Goal: Task Accomplishment & Management: Use online tool/utility

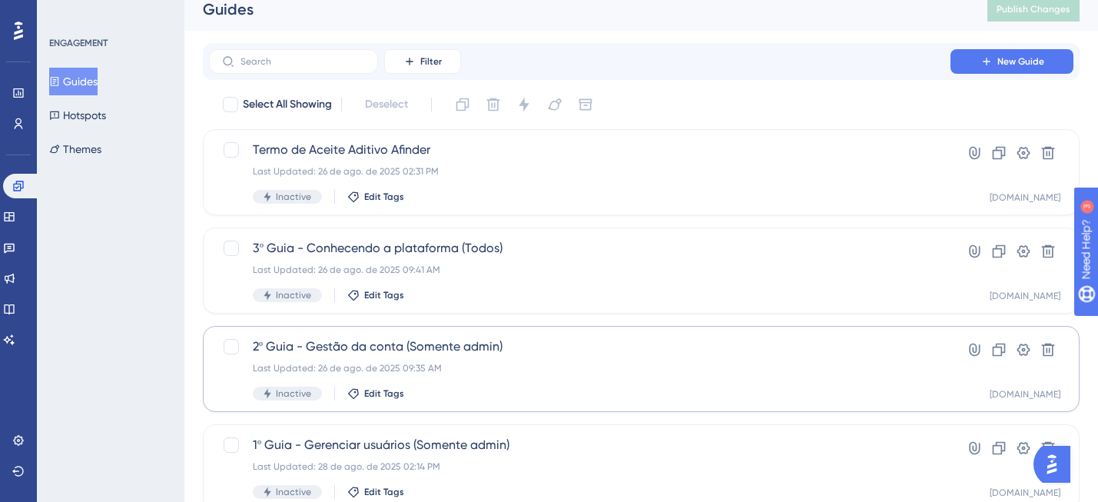
scroll to position [14, 0]
click at [548, 362] on div "Last Updated: 26 de ago. de 2025 09:35 AM" at bounding box center [580, 366] width 654 height 12
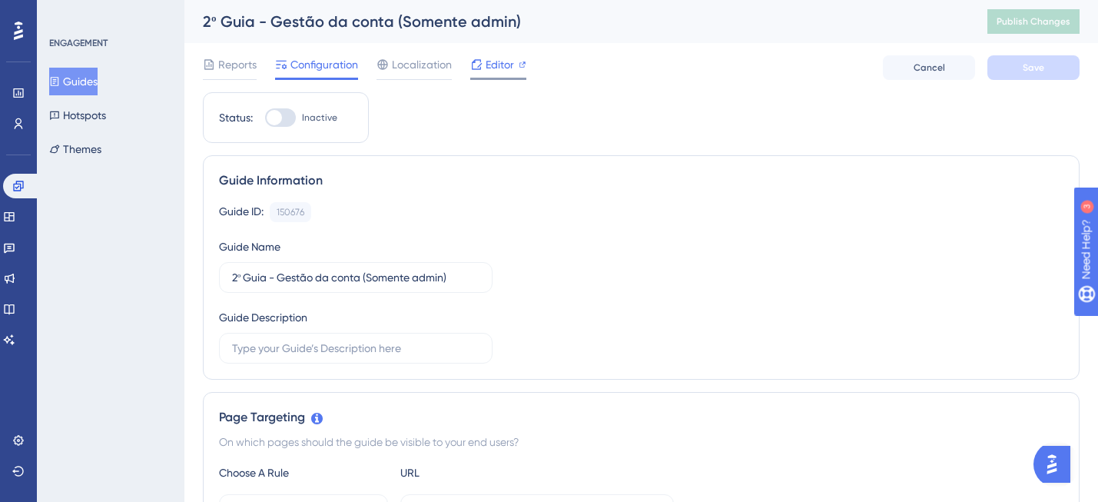
click at [493, 67] on span "Editor" at bounding box center [500, 64] width 28 height 18
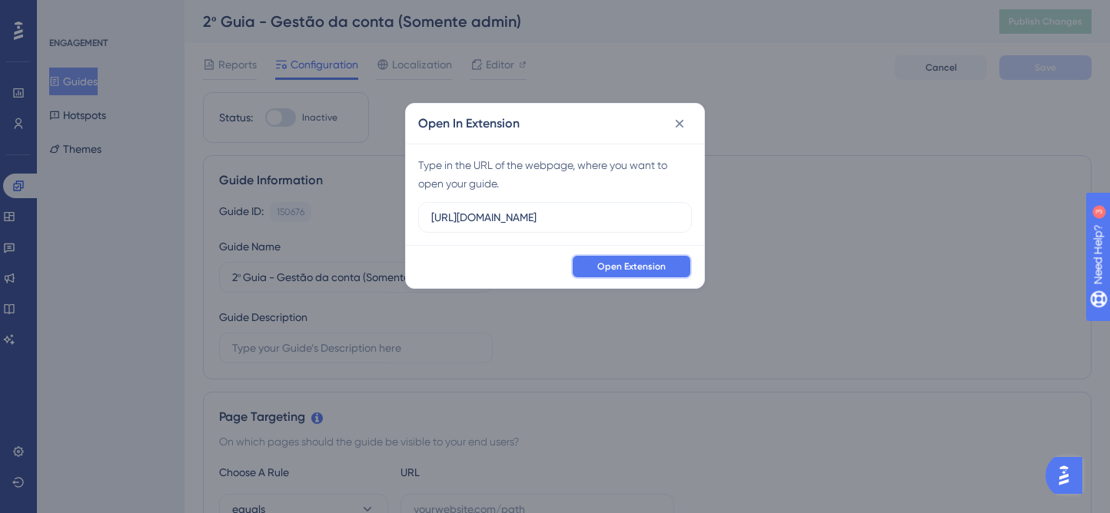
click at [604, 267] on span "Open Extension" at bounding box center [631, 267] width 68 height 12
click at [651, 212] on input "[URL][DOMAIN_NAME]" at bounding box center [554, 217] width 247 height 17
drag, startPoint x: 649, startPoint y: 223, endPoint x: 420, endPoint y: 216, distance: 228.4
click at [420, 217] on label "[URL][DOMAIN_NAME]" at bounding box center [555, 217] width 274 height 31
paste input "-[URL]"
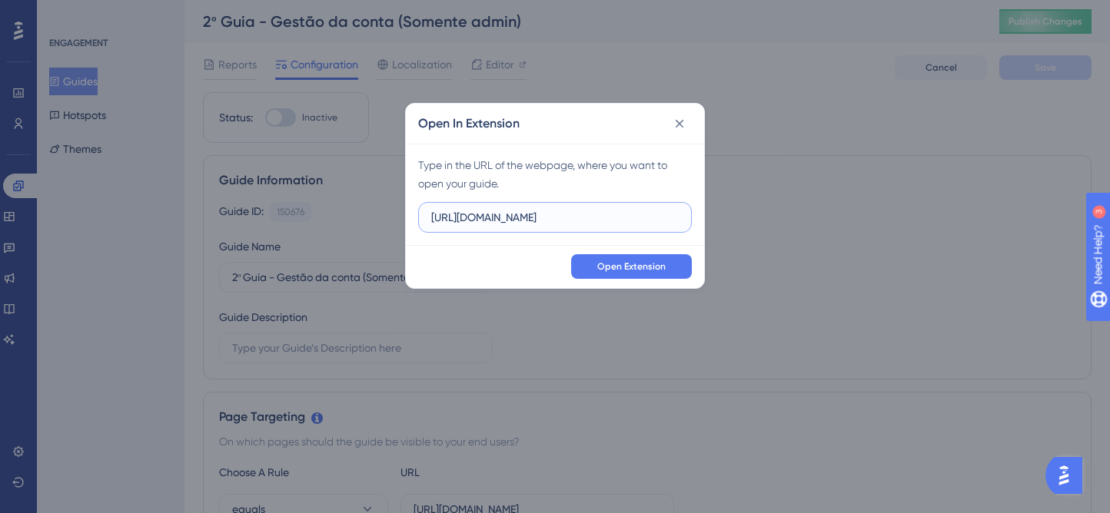
scroll to position [0, 21]
type input "[URL][DOMAIN_NAME]"
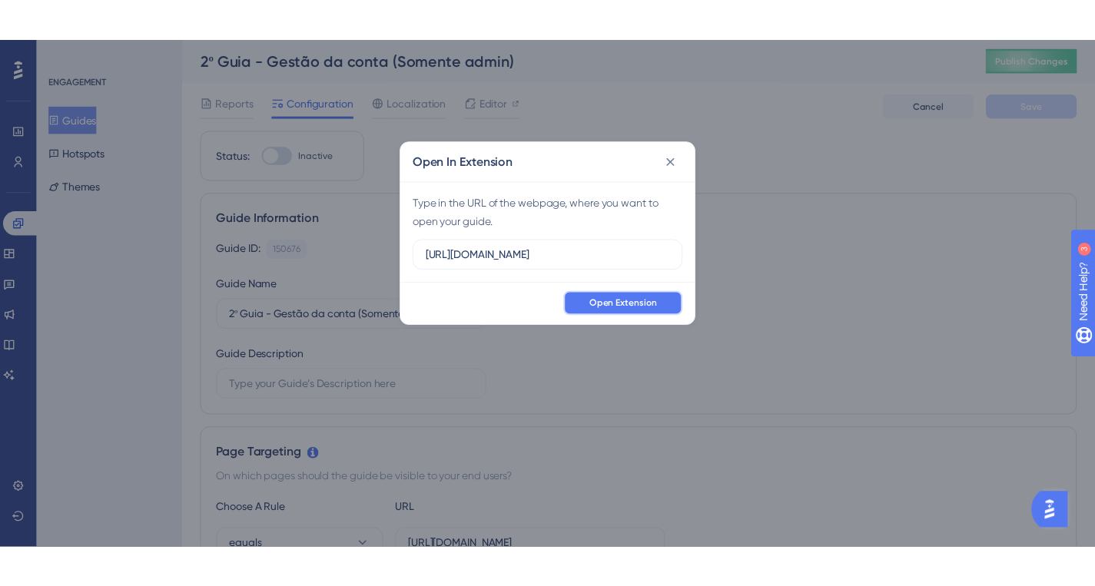
scroll to position [0, 0]
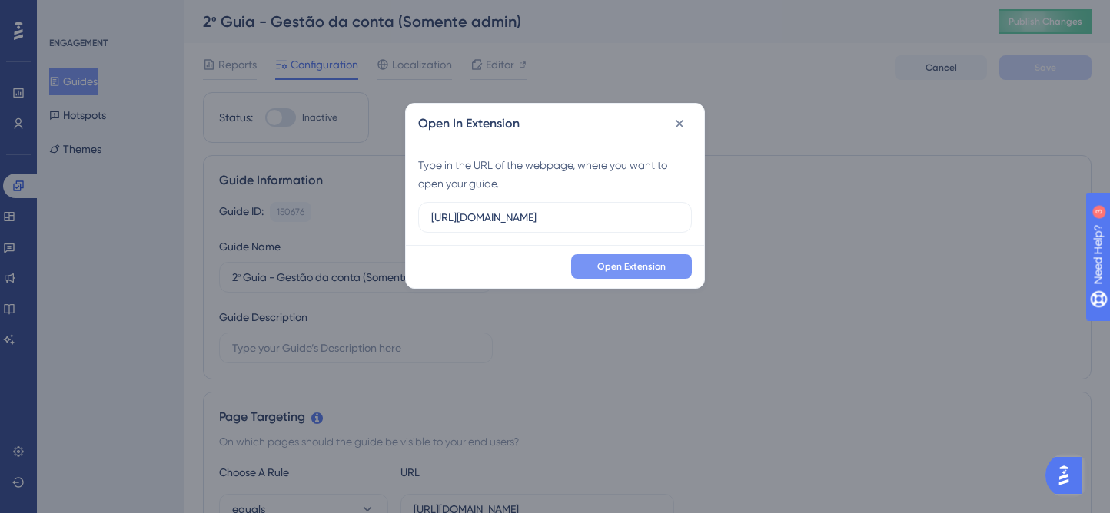
click at [630, 263] on span "Open Extension" at bounding box center [631, 267] width 68 height 12
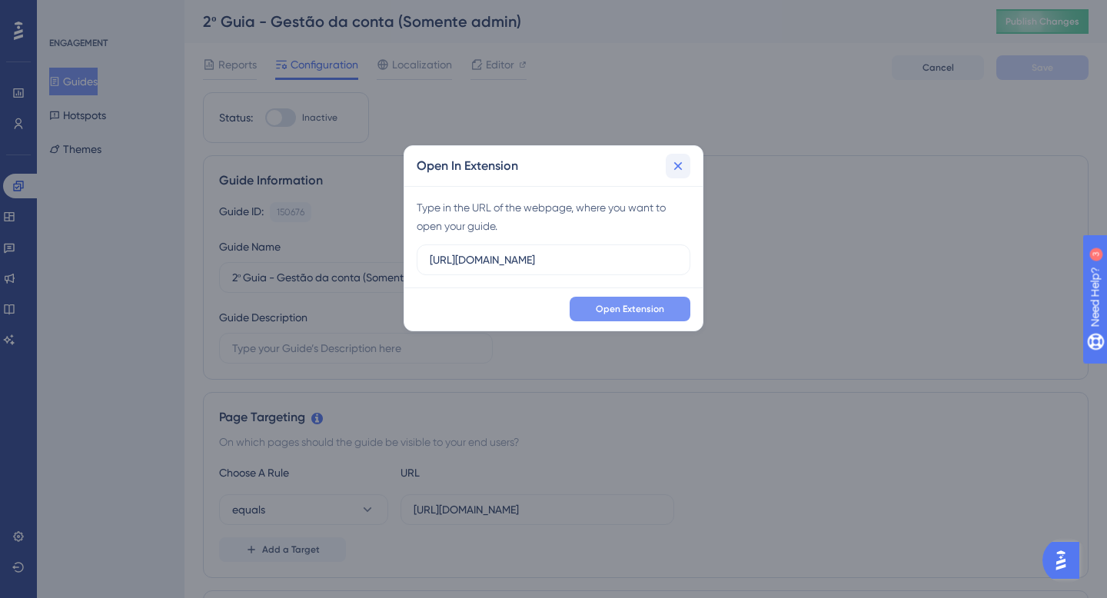
click at [682, 164] on icon at bounding box center [677, 165] width 15 height 15
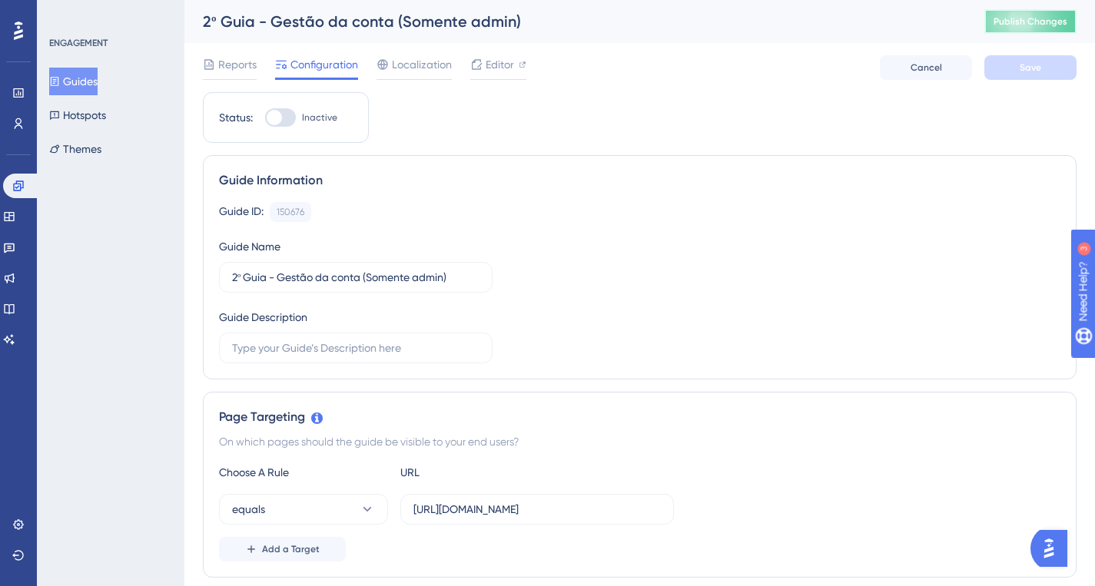
click at [1047, 30] on button "Publish Changes" at bounding box center [1031, 21] width 92 height 25
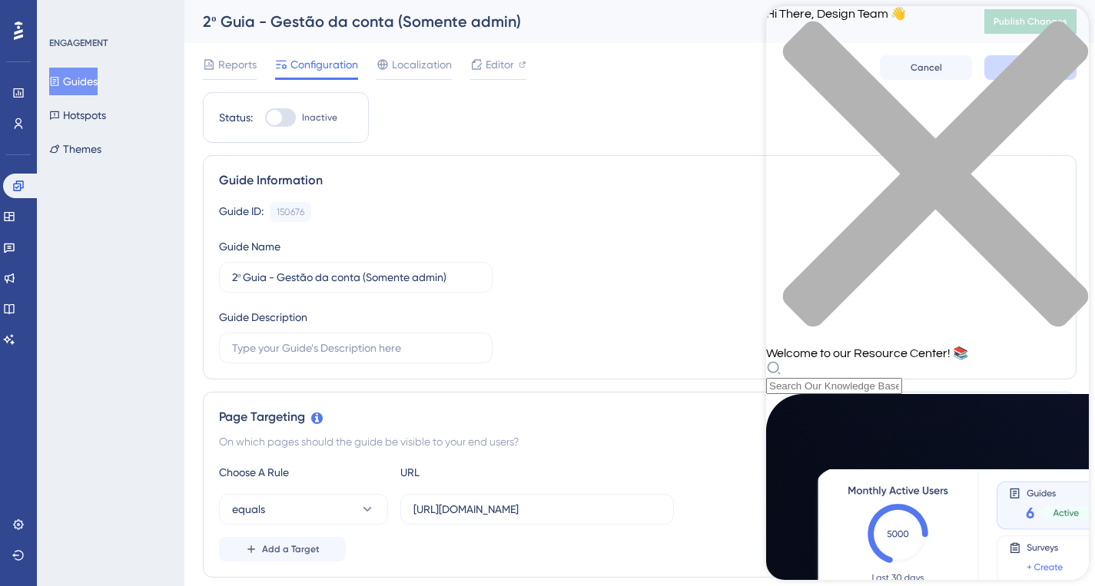
scroll to position [6, 0]
click at [908, 360] on div "Resource Center Header" at bounding box center [927, 377] width 323 height 34
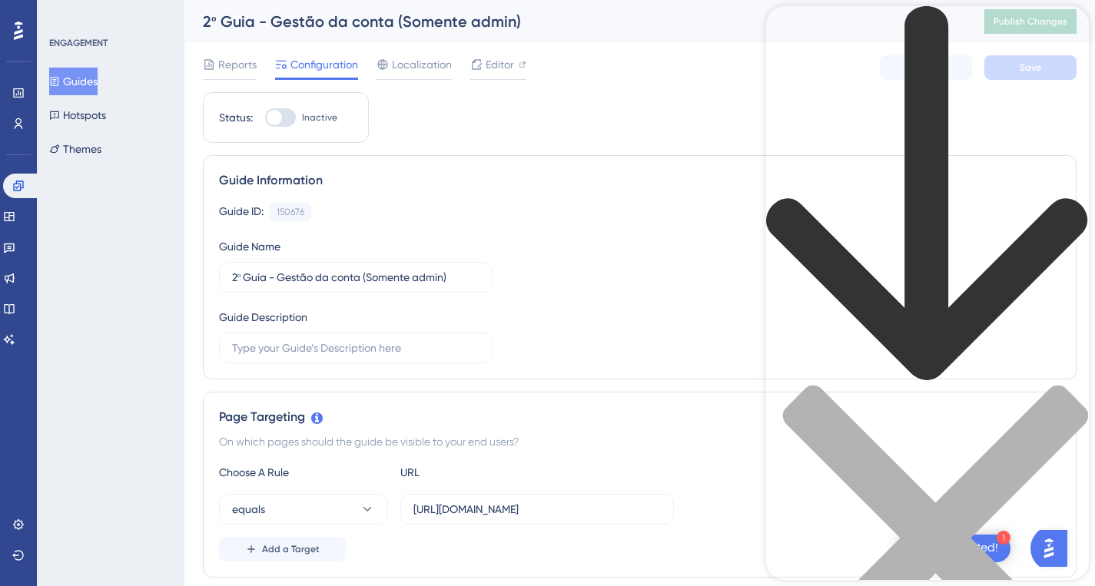
type input "audio on guides"
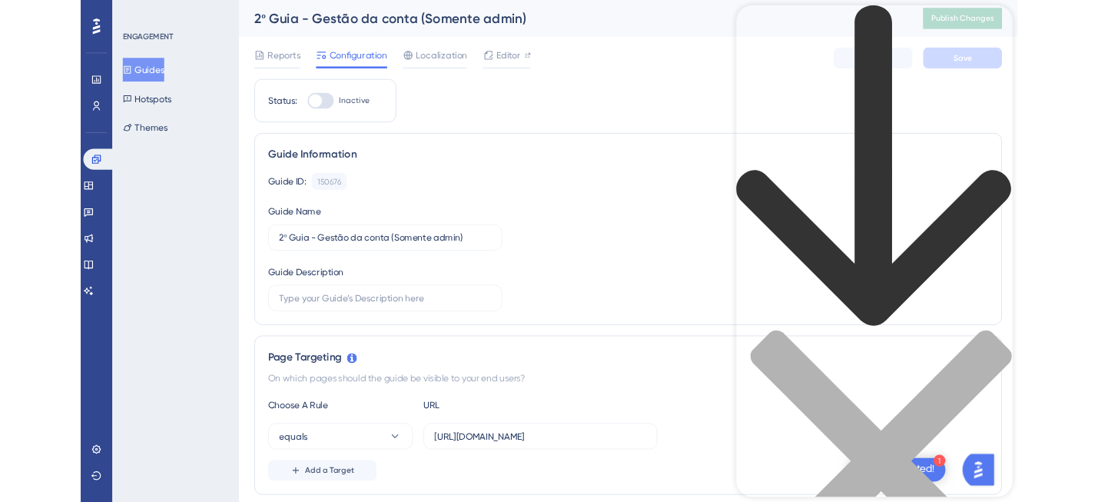
scroll to position [1015, 0]
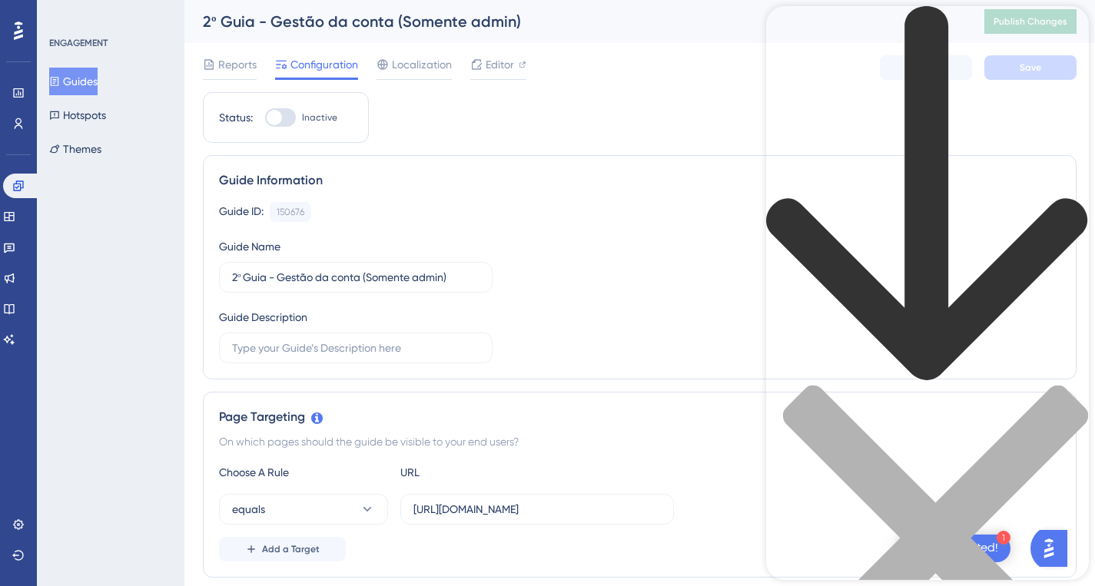
click at [1068, 386] on icon "close resource center" at bounding box center [935, 538] width 305 height 305
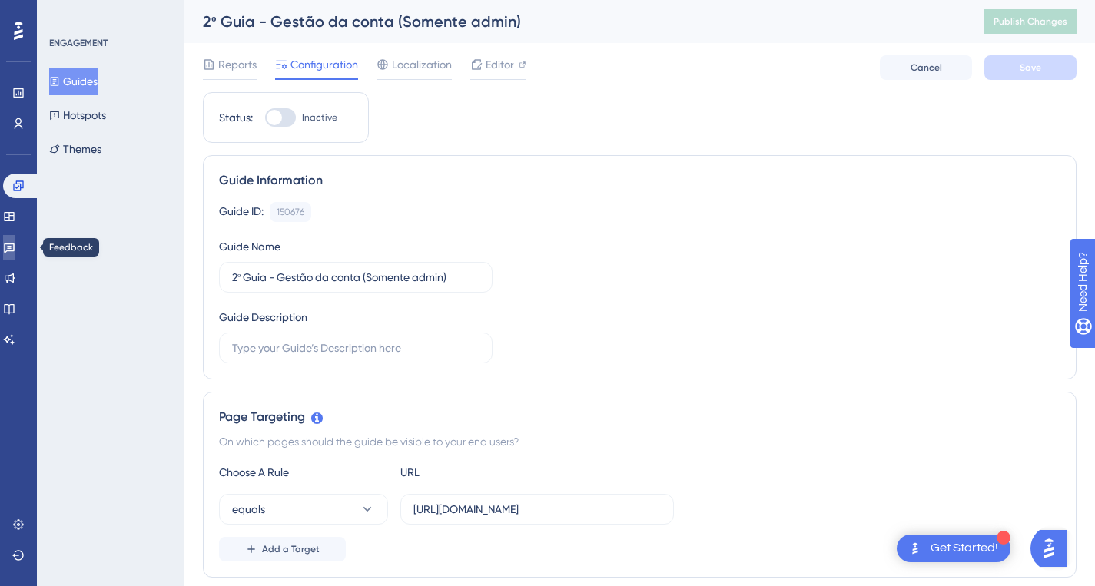
click at [15, 247] on icon at bounding box center [9, 247] width 12 height 12
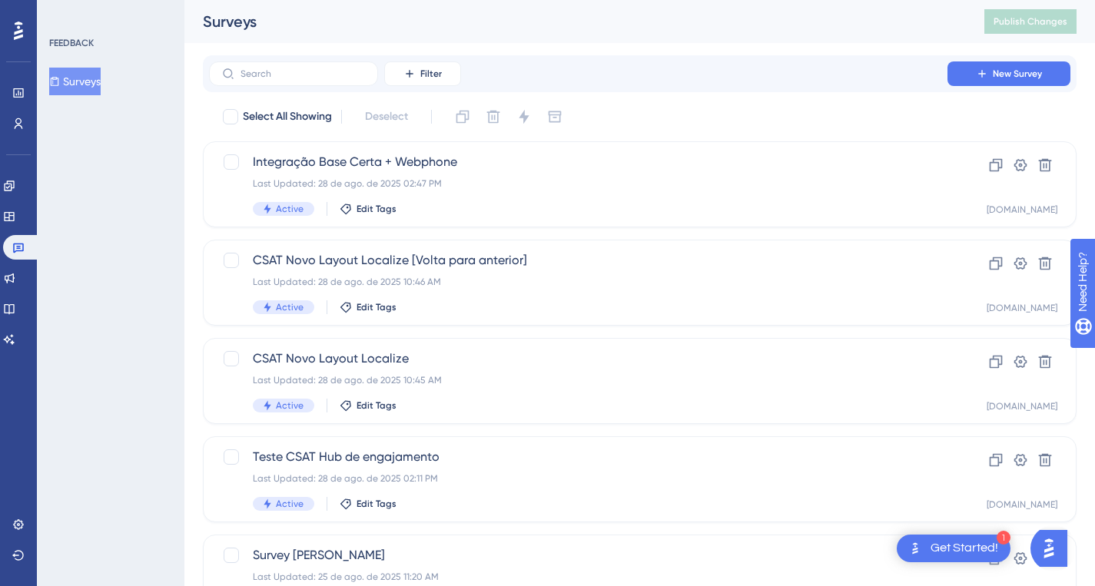
click at [0, 0] on div "Engagement" at bounding box center [0, 0] width 0 height 0
click at [0, 0] on link at bounding box center [0, 0] width 0 height 0
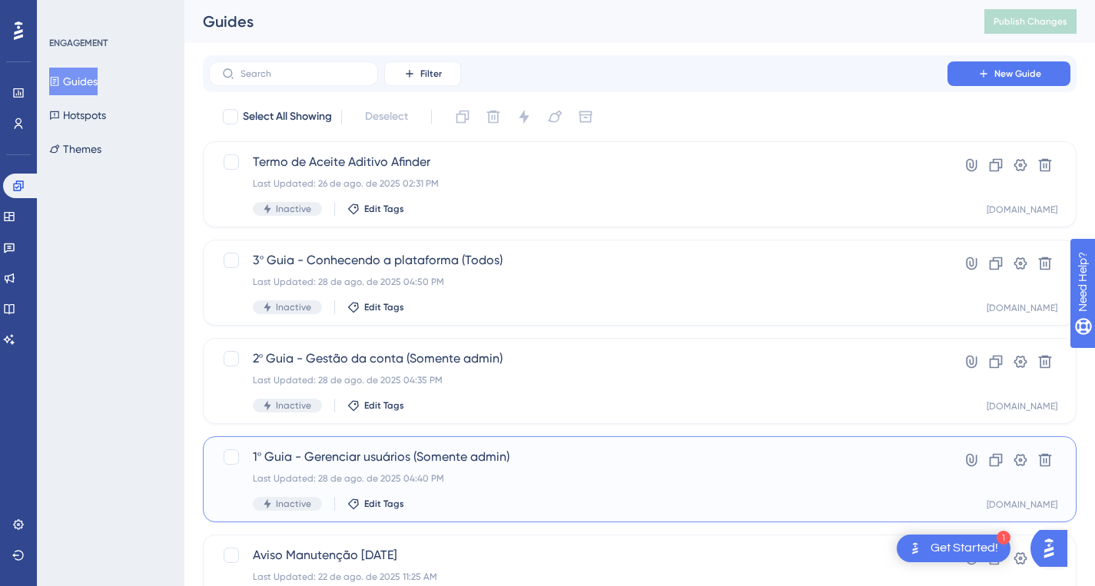
click at [659, 473] on div "Last Updated: 28 de ago. de 2025 04:40 PM" at bounding box center [578, 479] width 651 height 12
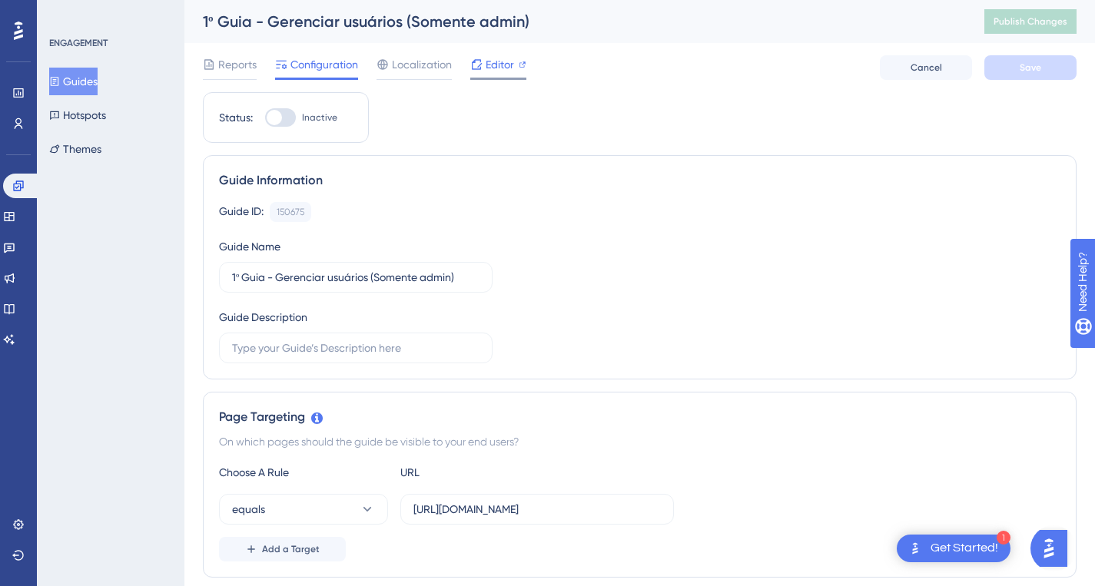
click at [513, 67] on div "Editor" at bounding box center [498, 64] width 56 height 18
